Goal: Task Accomplishment & Management: Manage account settings

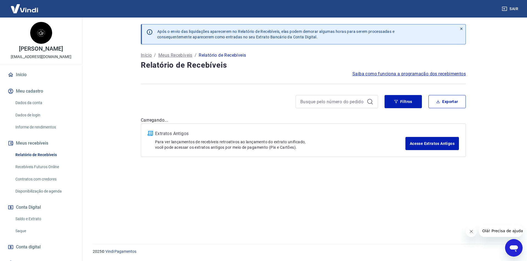
click at [473, 228] on button "Fechar mensagem da empresa" at bounding box center [470, 231] width 11 height 11
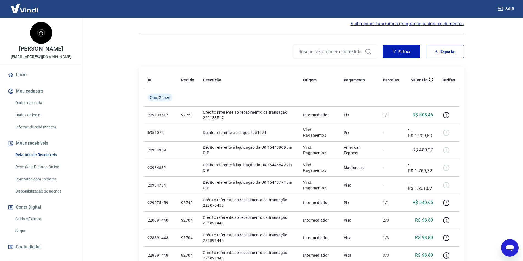
scroll to position [55, 0]
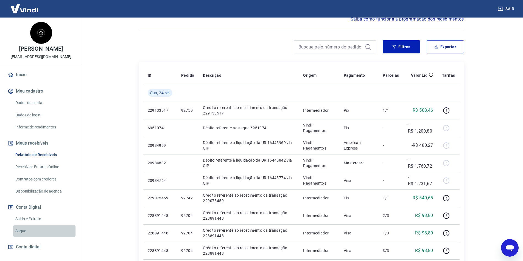
click at [49, 232] on link "Saque" at bounding box center [44, 231] width 62 height 11
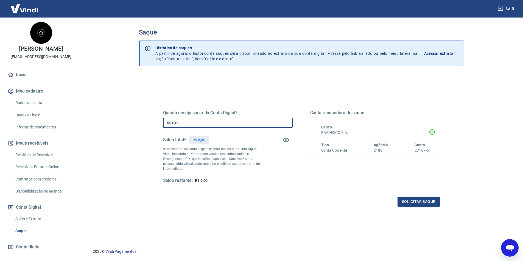
click at [210, 123] on input "R$ 0,00" at bounding box center [227, 123] width 129 height 10
type input "R$ 3.472,66"
click at [434, 204] on button "Solicitar saque" at bounding box center [418, 202] width 42 height 10
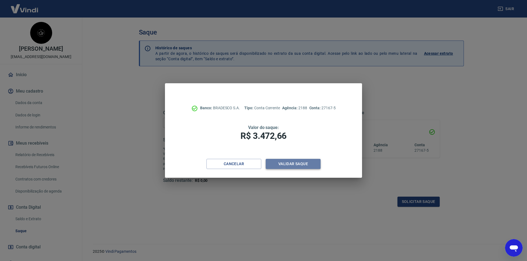
click at [297, 166] on button "Validar saque" at bounding box center [293, 164] width 55 height 10
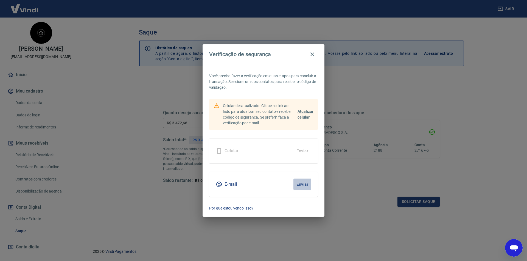
click at [306, 185] on button "Enviar" at bounding box center [302, 185] width 18 height 12
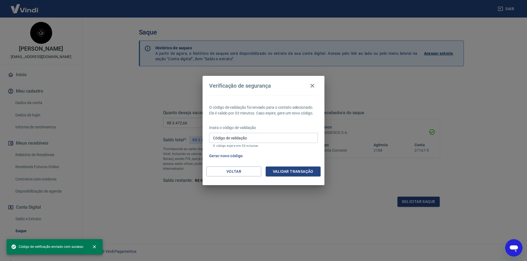
click at [235, 142] on input "Código de validação" at bounding box center [263, 138] width 109 height 10
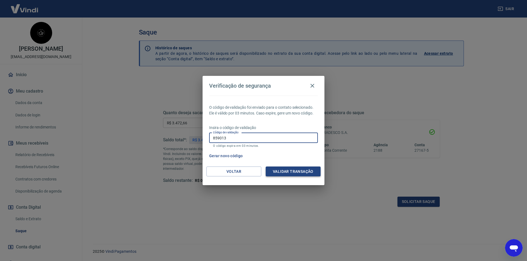
type input "859013"
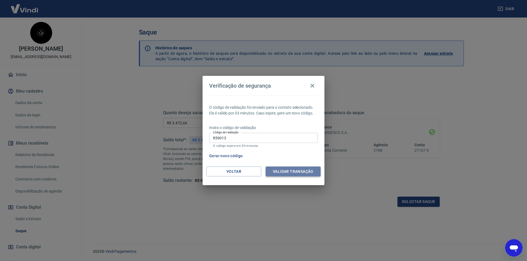
click at [291, 170] on button "Validar transação" at bounding box center [293, 172] width 55 height 10
